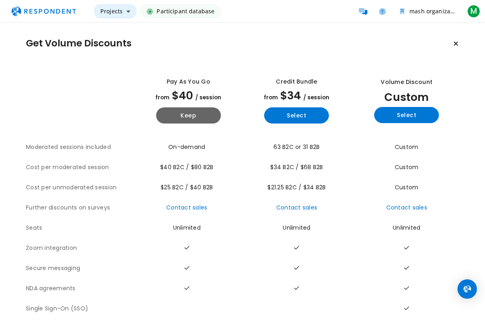
click at [121, 10] on span "Projects" at bounding box center [111, 11] width 22 height 8
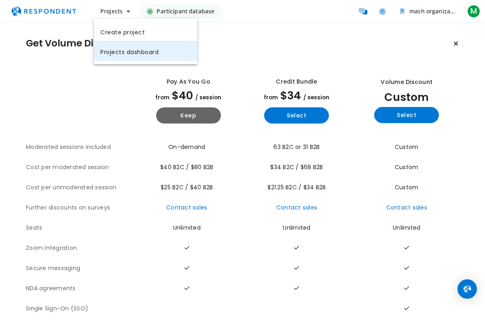
click at [134, 57] on link "Projects dashboard" at bounding box center [145, 51] width 103 height 19
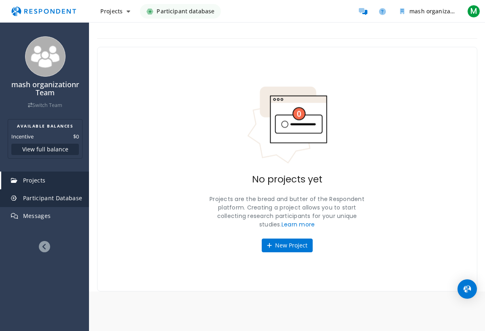
click at [63, 201] on link "Participant Database" at bounding box center [45, 199] width 88 height 18
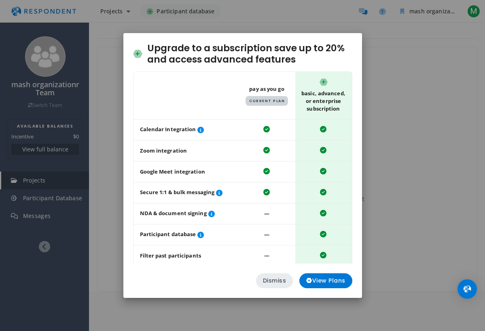
click at [277, 283] on button "Dismiss" at bounding box center [274, 281] width 37 height 15
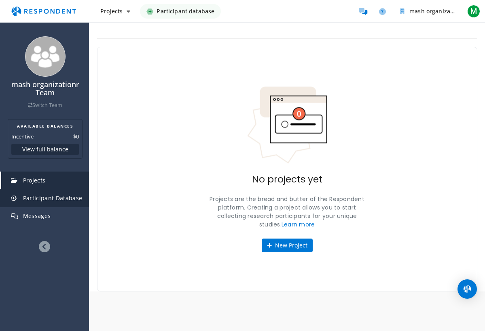
click at [65, 196] on span "Participant Database" at bounding box center [52, 198] width 59 height 8
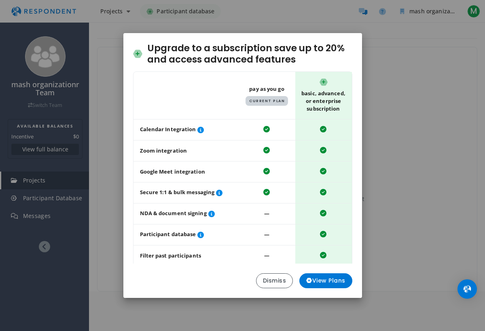
click at [97, 213] on div "Upgrade to a subscription save up to 20% and access advanced features Table sho…" at bounding box center [242, 165] width 485 height 331
click at [263, 280] on button "Dismiss" at bounding box center [274, 281] width 37 height 15
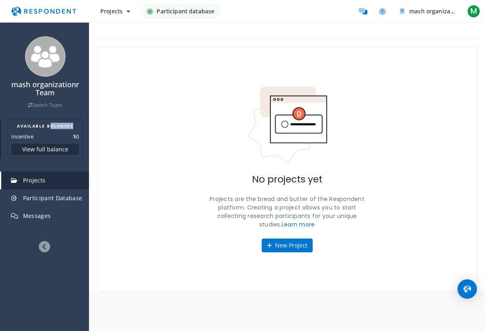
click at [49, 128] on h2 "AVAILABLE BALANCES" at bounding box center [44, 126] width 67 height 6
drag, startPoint x: 54, startPoint y: 136, endPoint x: 45, endPoint y: 136, distance: 8.9
click at [48, 136] on dl "Incentive $0" at bounding box center [44, 137] width 67 height 8
click at [118, 5] on button "Projects" at bounding box center [115, 11] width 43 height 15
click at [177, 12] on md-backdrop at bounding box center [242, 165] width 485 height 331
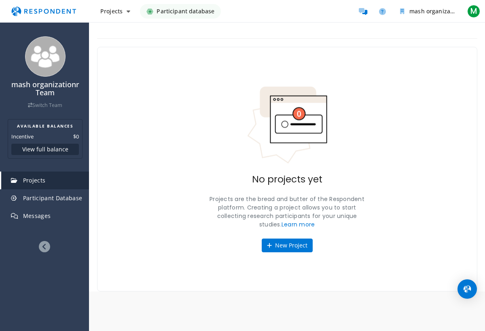
click at [155, 12] on link "Participant database" at bounding box center [180, 11] width 81 height 15
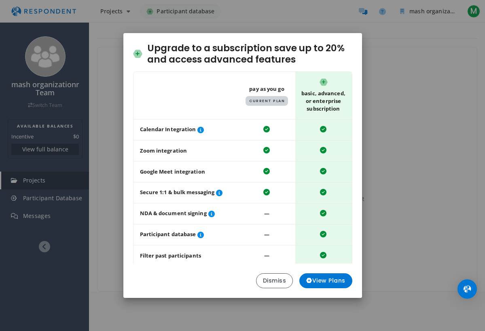
click at [86, 108] on div "Upgrade to a subscription save up to 20% and access advanced features Table sho…" at bounding box center [242, 165] width 485 height 331
click at [271, 280] on button "Dismiss" at bounding box center [274, 281] width 37 height 15
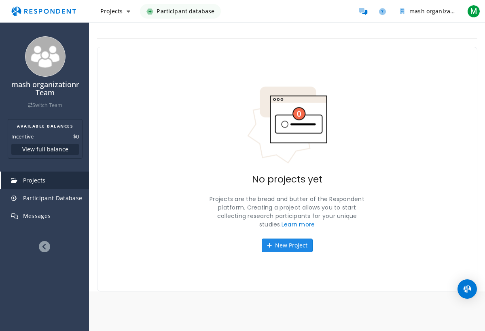
click at [284, 241] on button "New Project" at bounding box center [286, 246] width 51 height 14
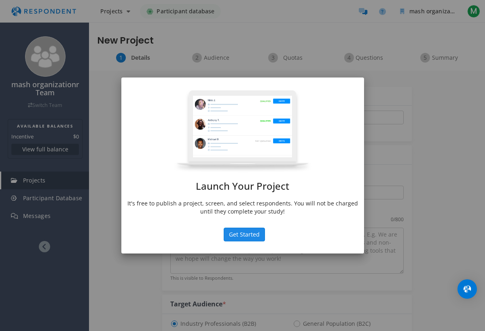
click at [245, 231] on button "Get Started" at bounding box center [243, 235] width 41 height 14
